Goal: Task Accomplishment & Management: Manage account settings

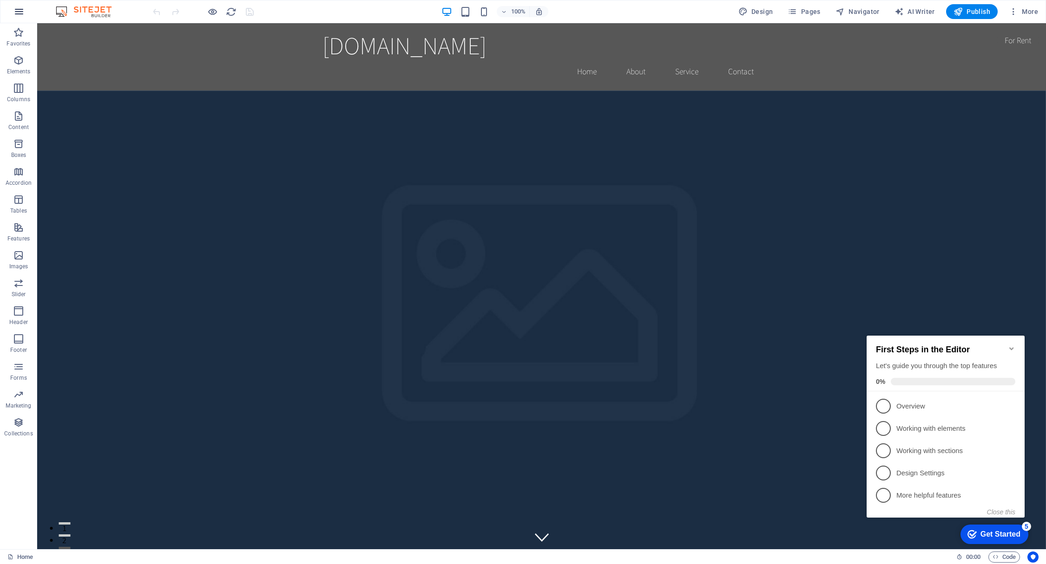
click at [17, 11] on icon "button" at bounding box center [18, 11] width 11 height 11
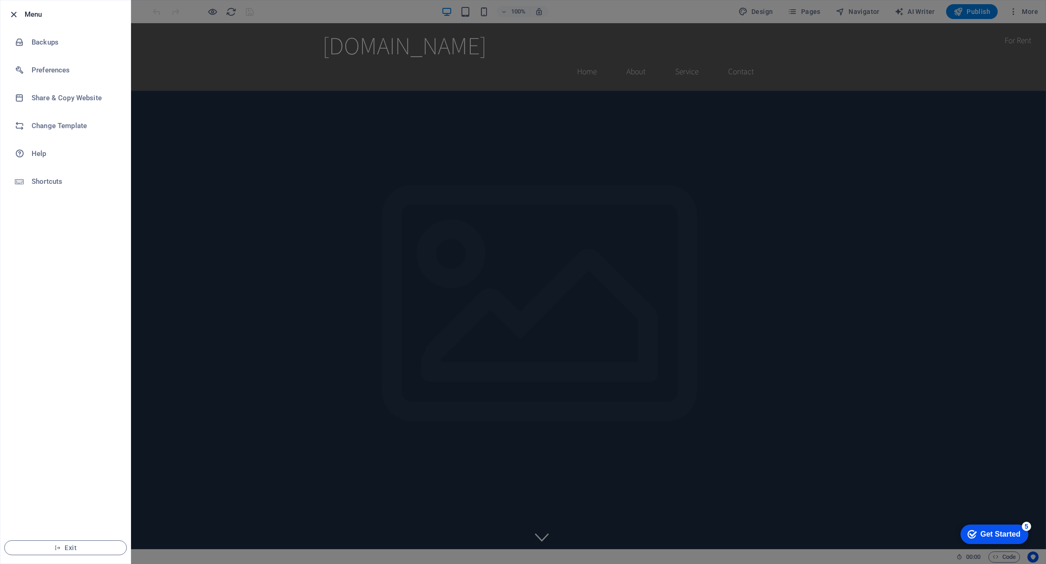
click at [18, 13] on icon "button" at bounding box center [13, 14] width 11 height 11
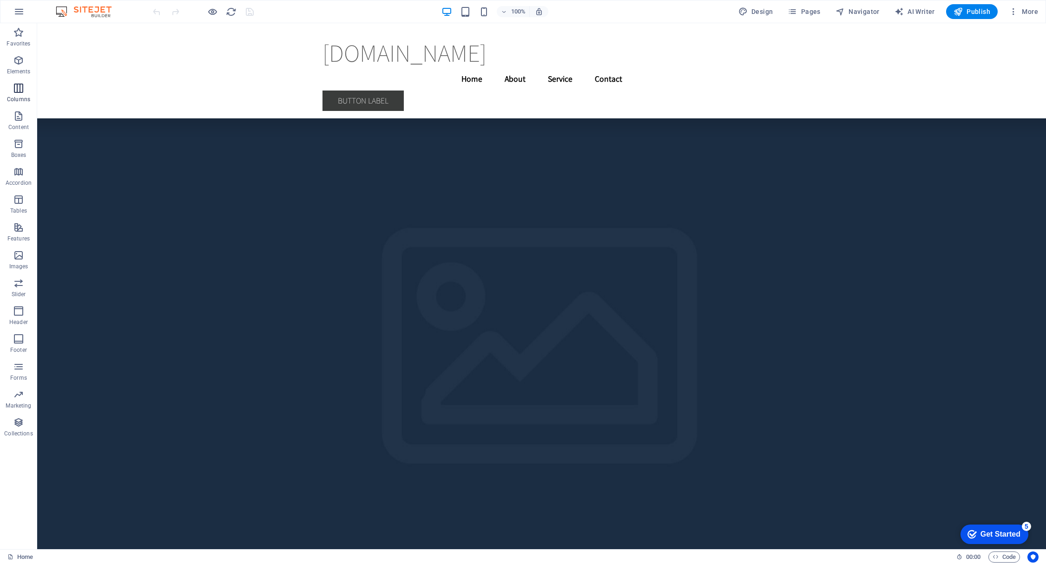
scroll to position [3043, 0]
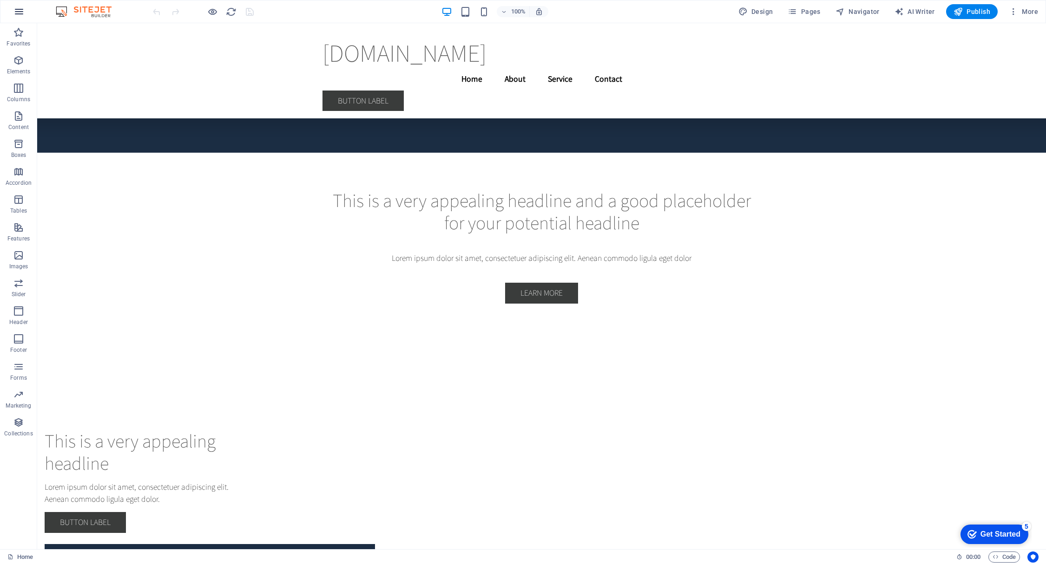
click at [20, 11] on icon "button" at bounding box center [18, 11] width 11 height 11
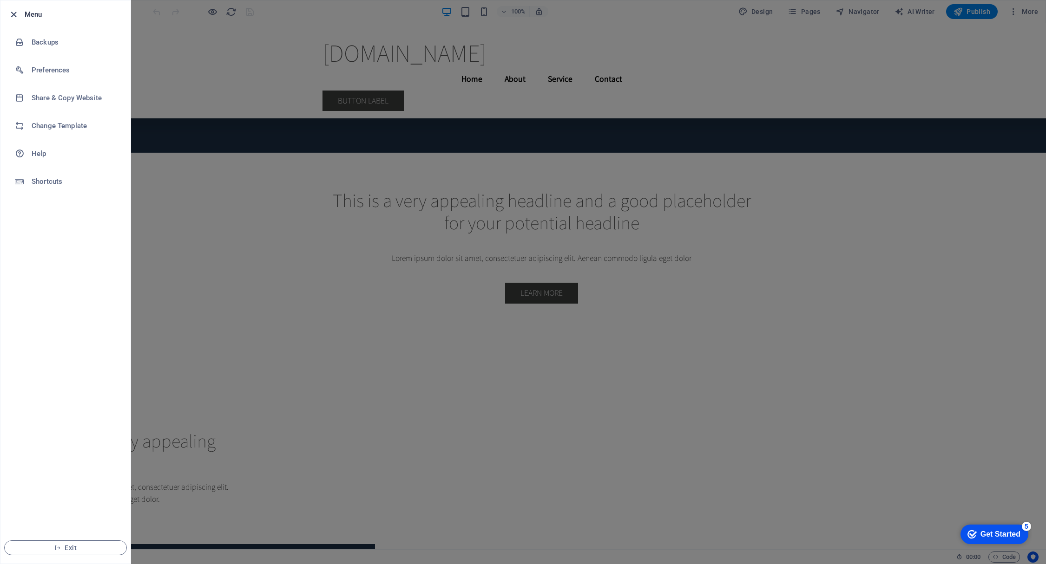
click at [10, 14] on icon "button" at bounding box center [13, 14] width 11 height 11
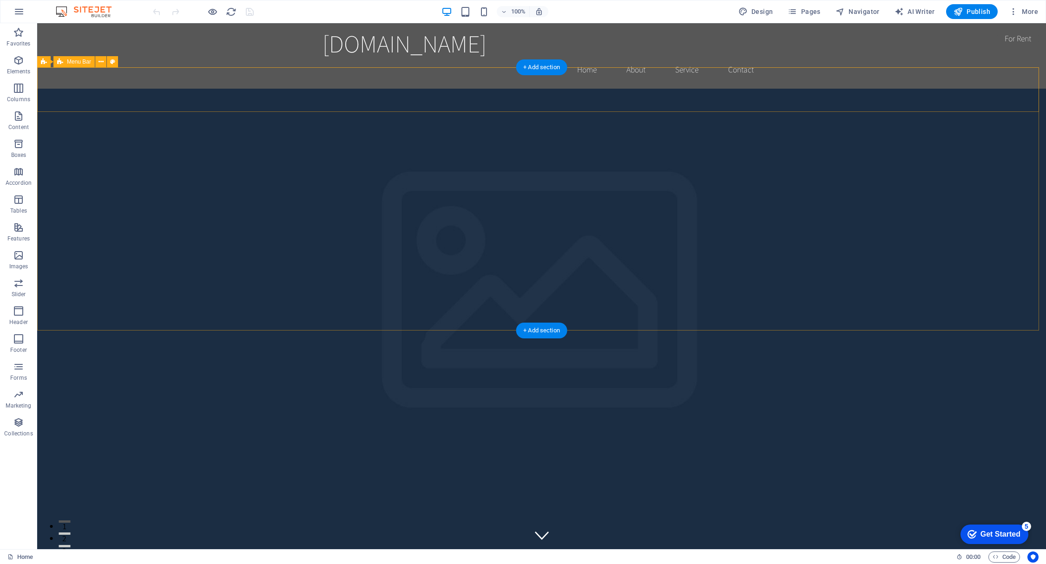
scroll to position [0, 0]
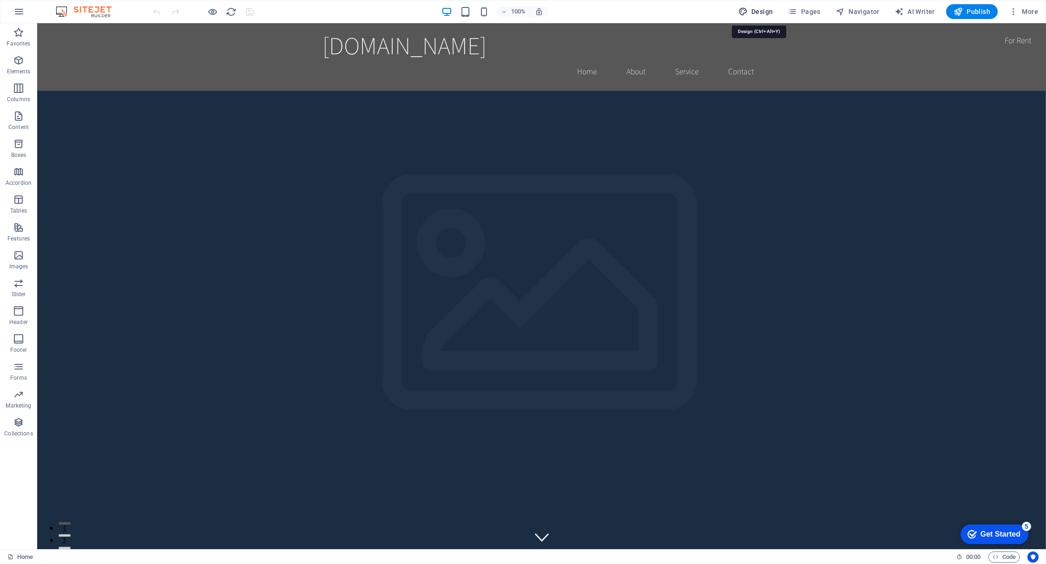
click at [748, 9] on icon "button" at bounding box center [742, 11] width 9 height 9
select select "rem"
select select "200"
select select "px"
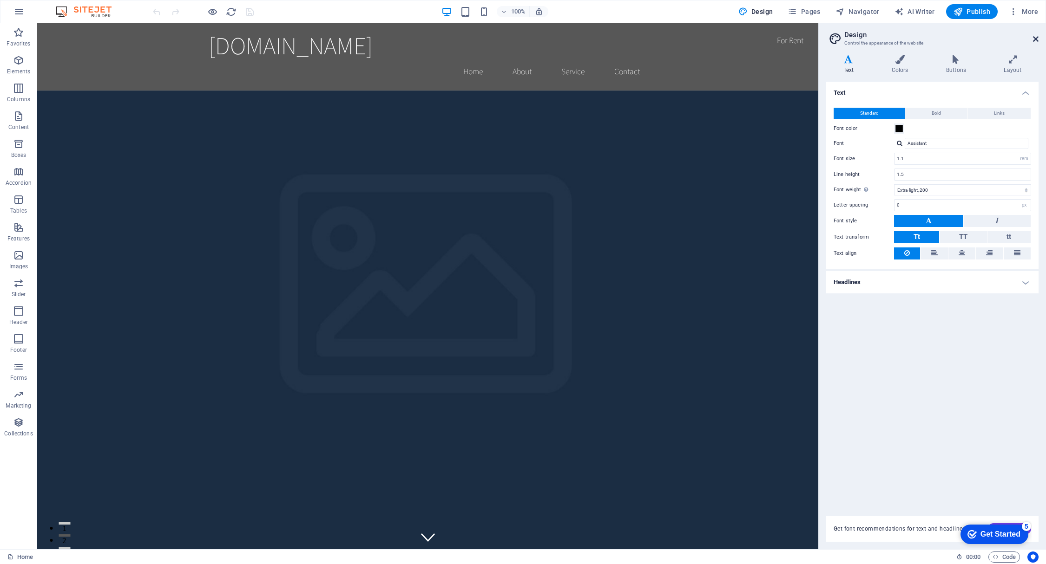
drag, startPoint x: 1037, startPoint y: 38, endPoint x: 959, endPoint y: 20, distance: 79.8
click at [1037, 38] on icon at bounding box center [1036, 38] width 6 height 7
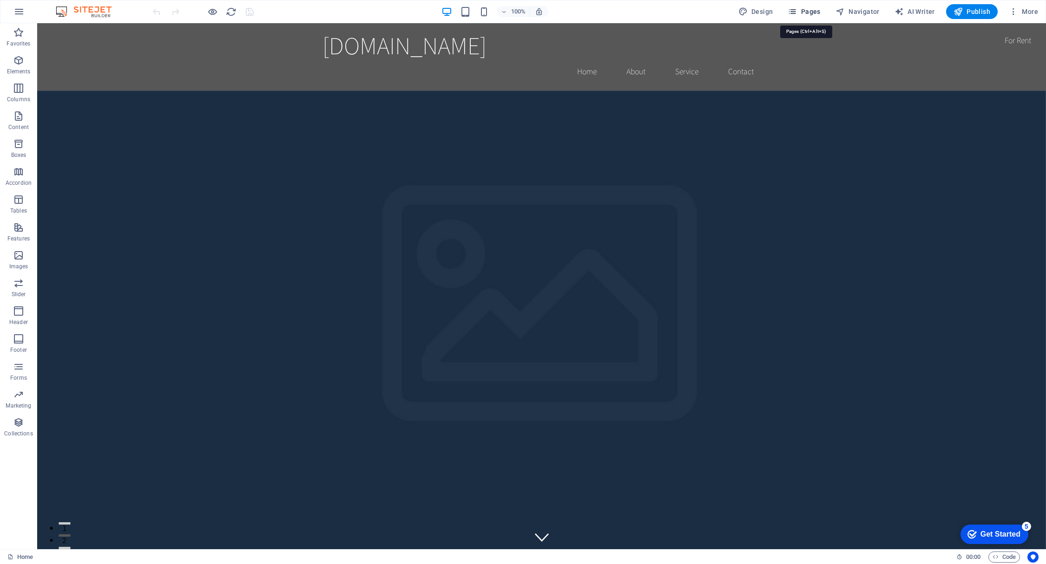
click at [813, 12] on span "Pages" at bounding box center [804, 11] width 33 height 9
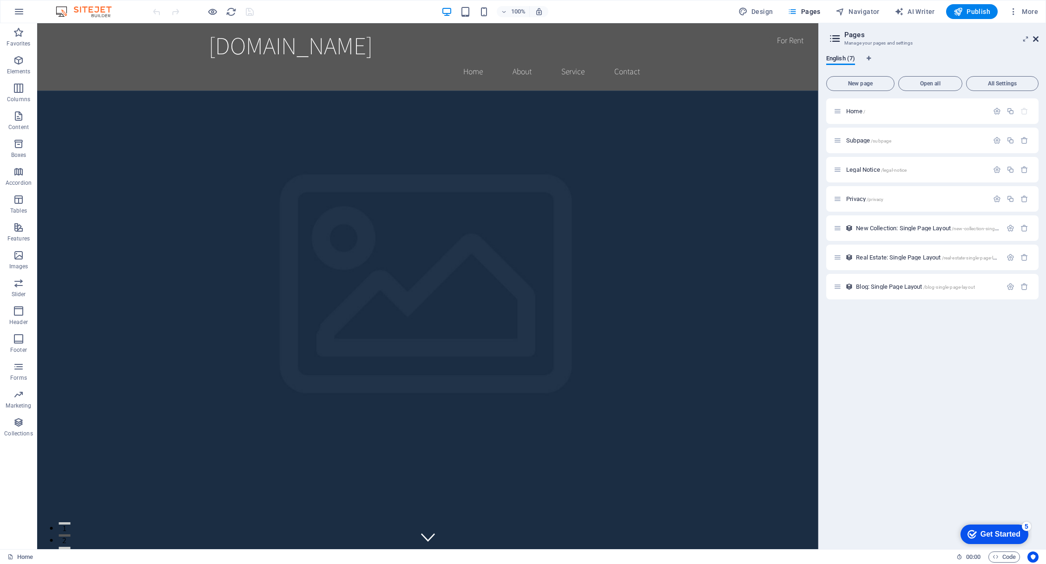
drag, startPoint x: 1036, startPoint y: 38, endPoint x: 996, endPoint y: 14, distance: 46.5
click at [1036, 38] on icon at bounding box center [1036, 38] width 6 height 7
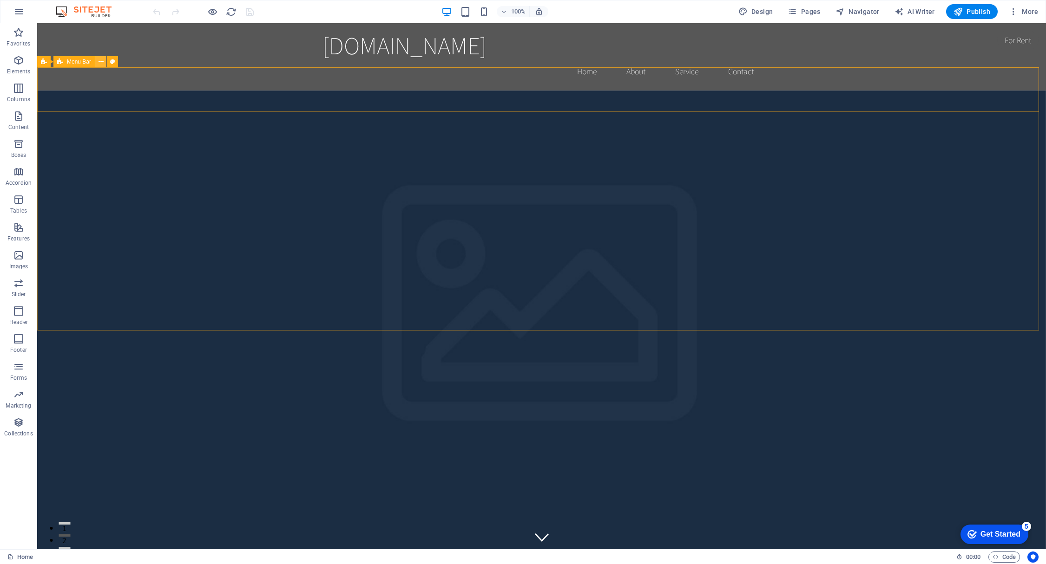
click at [102, 60] on icon at bounding box center [100, 62] width 5 height 10
click at [98, 60] on icon at bounding box center [100, 62] width 5 height 10
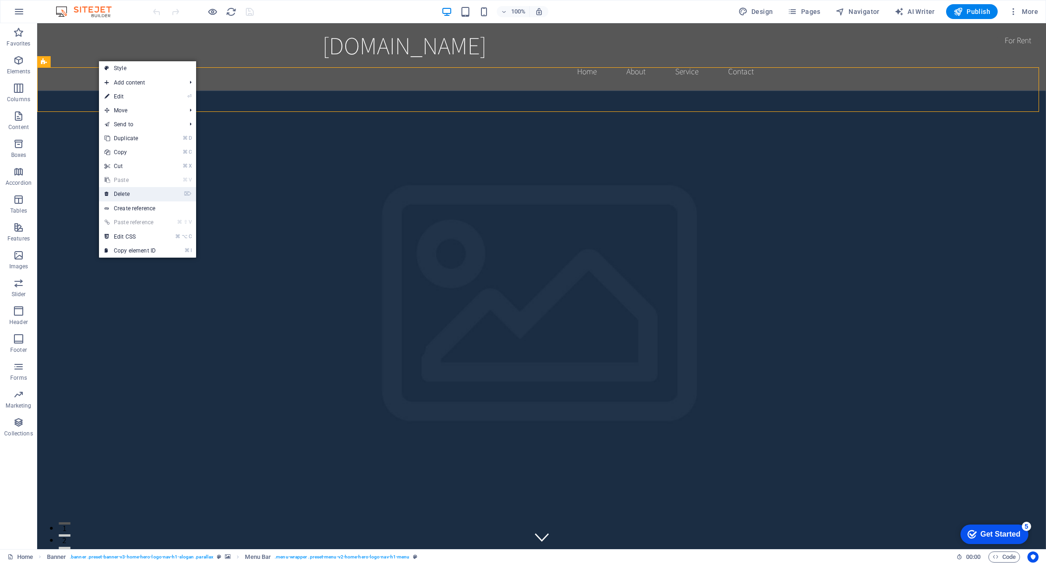
click at [131, 196] on link "⌦ Delete" at bounding box center [130, 194] width 62 height 14
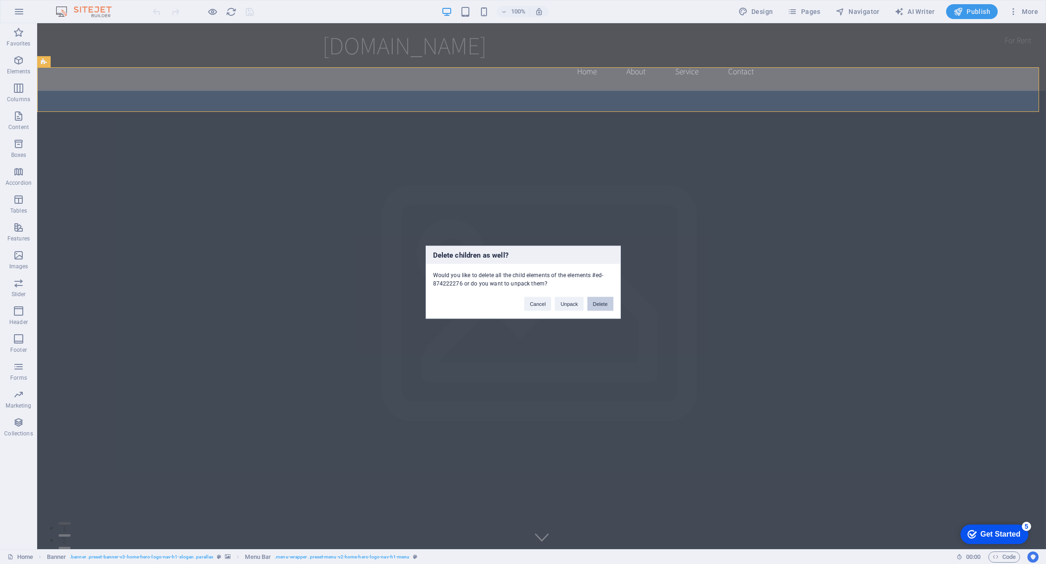
click at [604, 303] on button "Delete" at bounding box center [600, 304] width 26 height 14
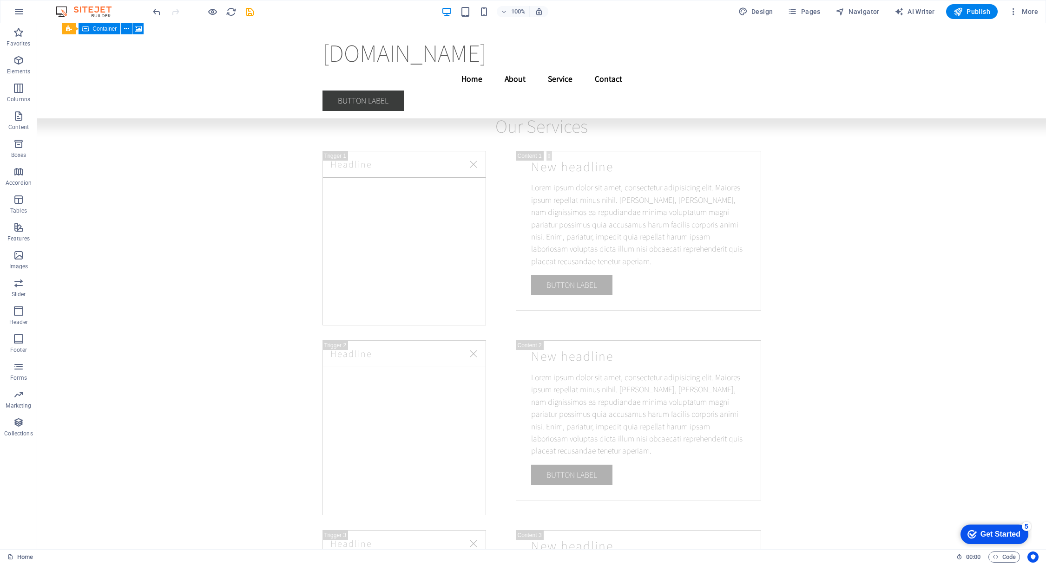
scroll to position [8895, 0]
